Goal: Task Accomplishment & Management: Manage account settings

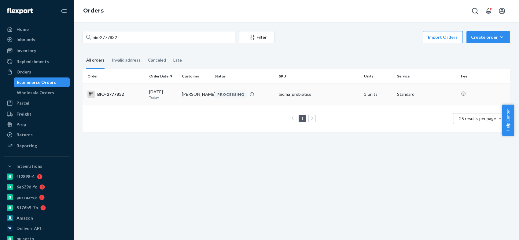
type input "bio-2777832"
click at [117, 94] on div "BIO-2777832" at bounding box center [115, 94] width 57 height 7
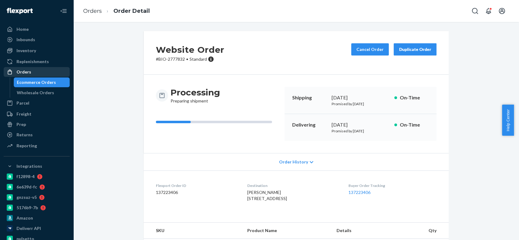
click at [22, 71] on div "Orders" at bounding box center [23, 72] width 15 height 6
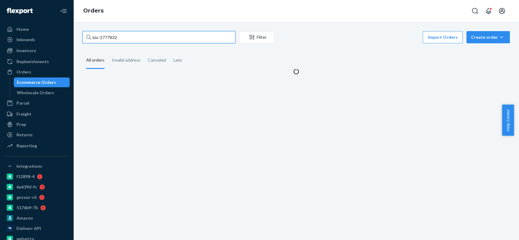
click at [109, 39] on input "bio-2777832" at bounding box center [158, 37] width 153 height 12
paste input "458526"
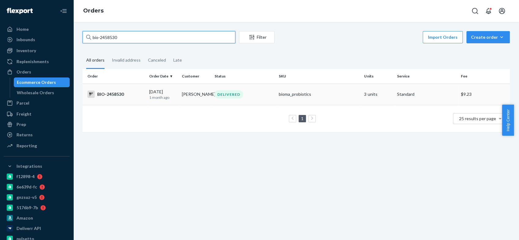
type input "bio-2458530"
click at [116, 93] on div "BIO-2458530" at bounding box center [115, 94] width 57 height 7
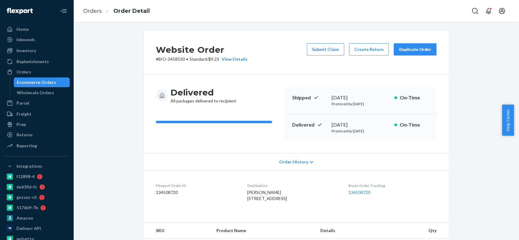
scroll to position [136, 0]
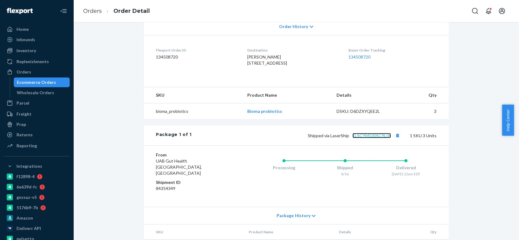
click at [382, 138] on link "1LSCYM1005C9LIK" at bounding box center [371, 135] width 38 height 5
click at [247, 58] on span "[PERSON_NAME] [STREET_ADDRESS]" at bounding box center [267, 59] width 40 height 11
copy span "[PERSON_NAME]"
click at [47, 71] on div "Orders" at bounding box center [36, 72] width 65 height 9
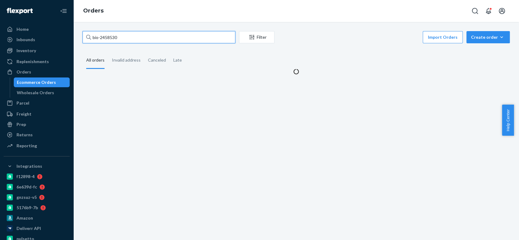
click at [108, 38] on input "bio-2458530" at bounding box center [158, 37] width 153 height 12
paste input "749958"
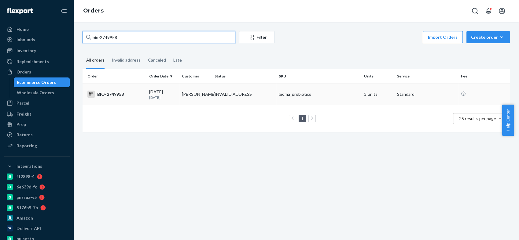
type input "bio-2749958"
click at [113, 92] on div "BIO-2749958" at bounding box center [115, 94] width 57 height 7
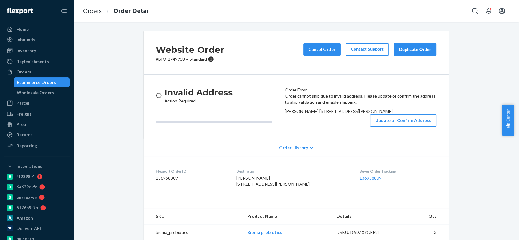
drag, startPoint x: 289, startPoint y: 130, endPoint x: 297, endPoint y: 147, distance: 18.3
click at [297, 115] on div "[PERSON_NAME] [STREET_ADDRESS][PERSON_NAME]" at bounding box center [360, 111] width 152 height 6
click at [293, 114] on span "[PERSON_NAME] [STREET_ADDRESS][PERSON_NAME]" at bounding box center [338, 111] width 108 height 5
drag, startPoint x: 287, startPoint y: 133, endPoint x: 320, endPoint y: 142, distance: 33.4
click at [320, 114] on span "[PERSON_NAME] [STREET_ADDRESS][PERSON_NAME]" at bounding box center [338, 111] width 108 height 5
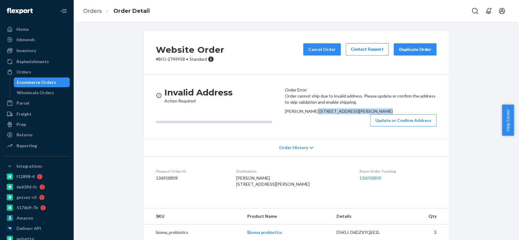
copy span "[STREET_ADDRESS][PERSON_NAME]"
click at [301, 115] on div "[PERSON_NAME] [STREET_ADDRESS][PERSON_NAME]" at bounding box center [360, 111] width 152 height 6
drag, startPoint x: 288, startPoint y: 135, endPoint x: 323, endPoint y: 139, distance: 34.8
click at [323, 115] on div "[PERSON_NAME] [STREET_ADDRESS][PERSON_NAME]" at bounding box center [360, 111] width 152 height 6
copy span "[STREET_ADDRESS][PERSON_NAME]"
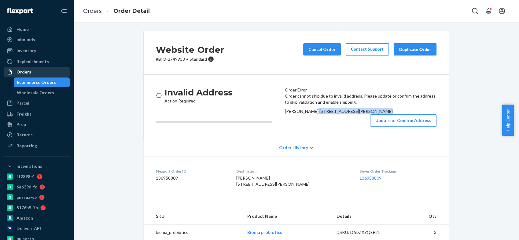
click at [45, 68] on div "Orders" at bounding box center [36, 72] width 65 height 9
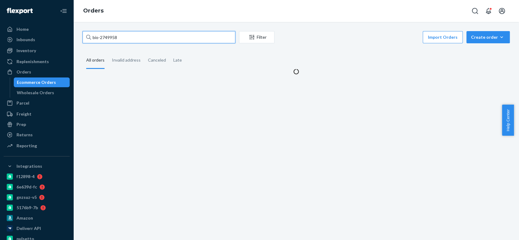
click at [110, 34] on input "bio-2749958" at bounding box center [158, 37] width 153 height 12
paste input "60132"
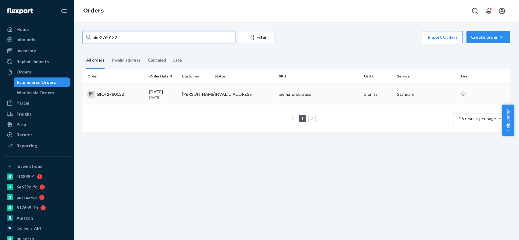
type input "bio-2760132"
click at [113, 94] on div "BIO-2760132" at bounding box center [115, 94] width 57 height 7
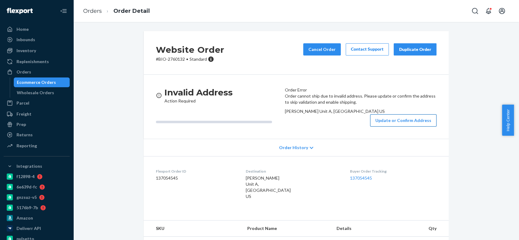
click at [374, 127] on button "Update or Confirm Address" at bounding box center [403, 121] width 66 height 12
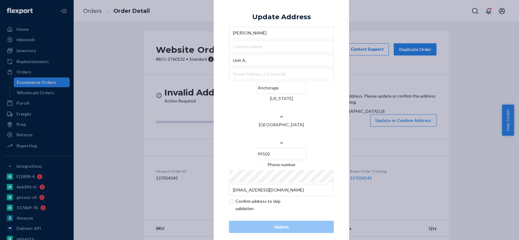
drag, startPoint x: 256, startPoint y: 81, endPoint x: 252, endPoint y: 81, distance: 3.7
drag, startPoint x: 232, startPoint y: 80, endPoint x: 258, endPoint y: 82, distance: 26.3
click at [258, 67] on input "Unit A," at bounding box center [281, 60] width 105 height 12
paste input "[STREET_ADDRESS]"
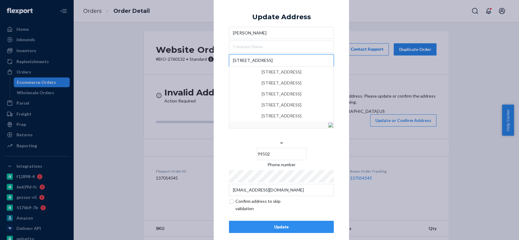
type input "[STREET_ADDRESS]"
click at [217, 111] on div "× Update Address [PERSON_NAME] [STREET_ADDRESS][GEOGRAPHIC_DATA][STREET_ADDRESS…" at bounding box center [281, 120] width 135 height 257
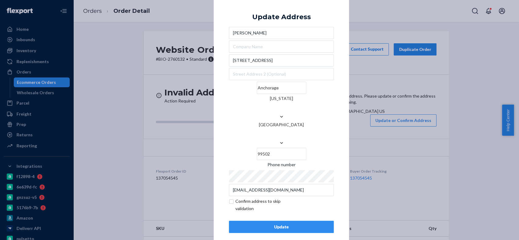
click at [274, 224] on div "Update" at bounding box center [281, 227] width 94 height 6
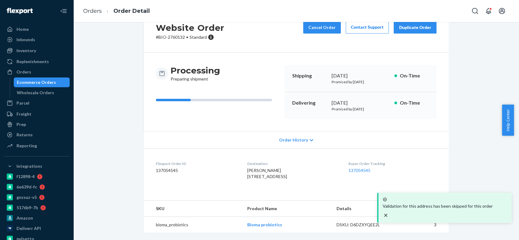
scroll to position [34, 0]
